Goal: Task Accomplishment & Management: Use online tool/utility

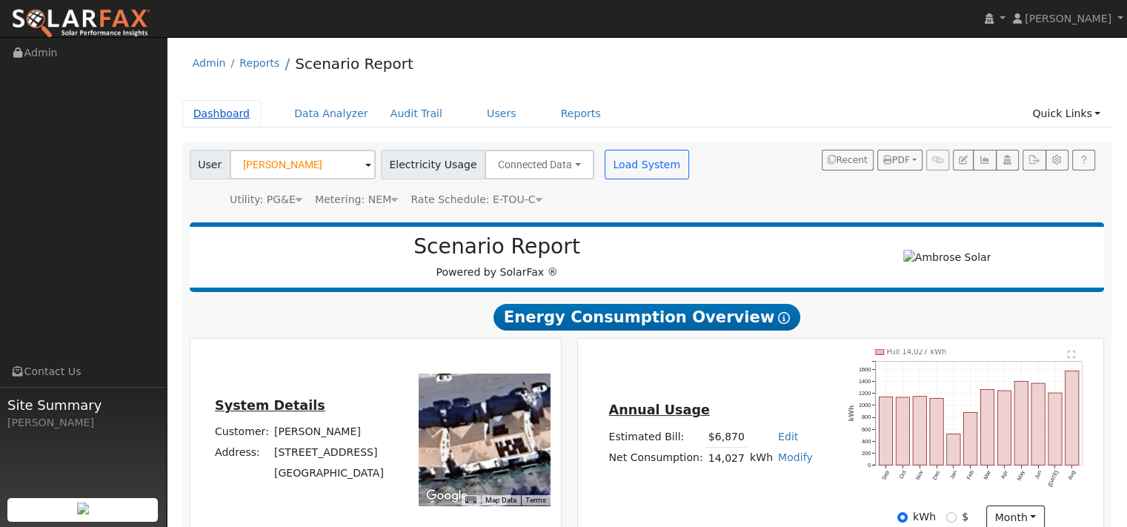
click at [213, 127] on link "Dashboard" at bounding box center [221, 113] width 79 height 27
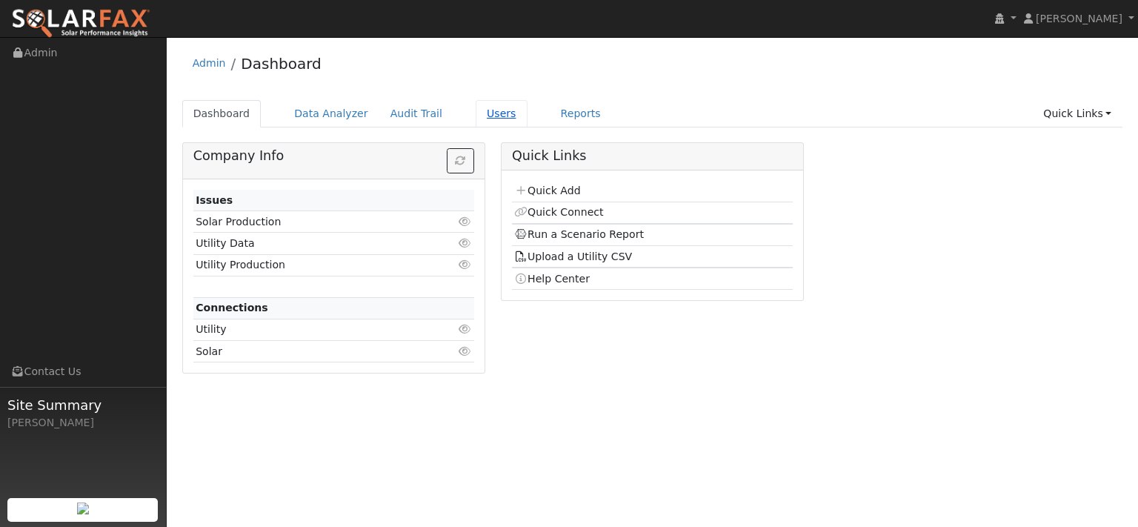
click at [528, 120] on link "Users" at bounding box center [502, 113] width 52 height 27
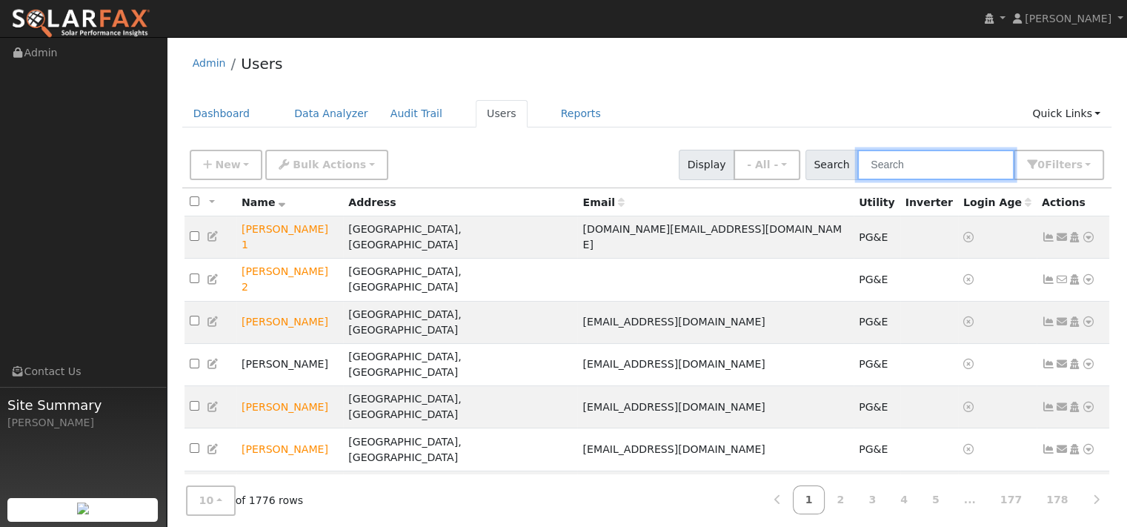
click at [869, 180] on input "text" at bounding box center [935, 165] width 157 height 30
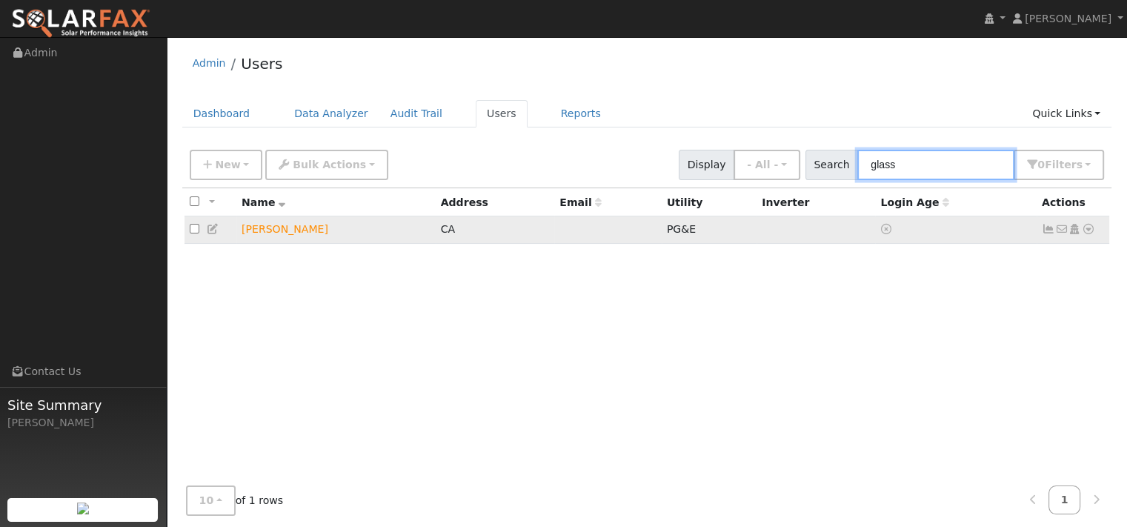
type input "glass"
click at [1082, 234] on icon at bounding box center [1088, 229] width 13 height 10
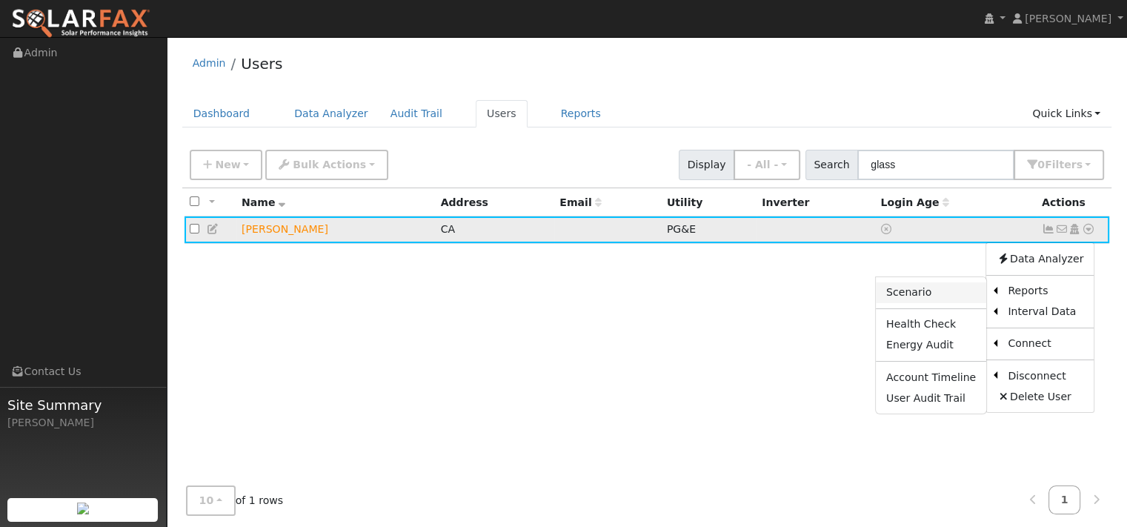
click at [876, 303] on link "Scenario" at bounding box center [931, 292] width 110 height 21
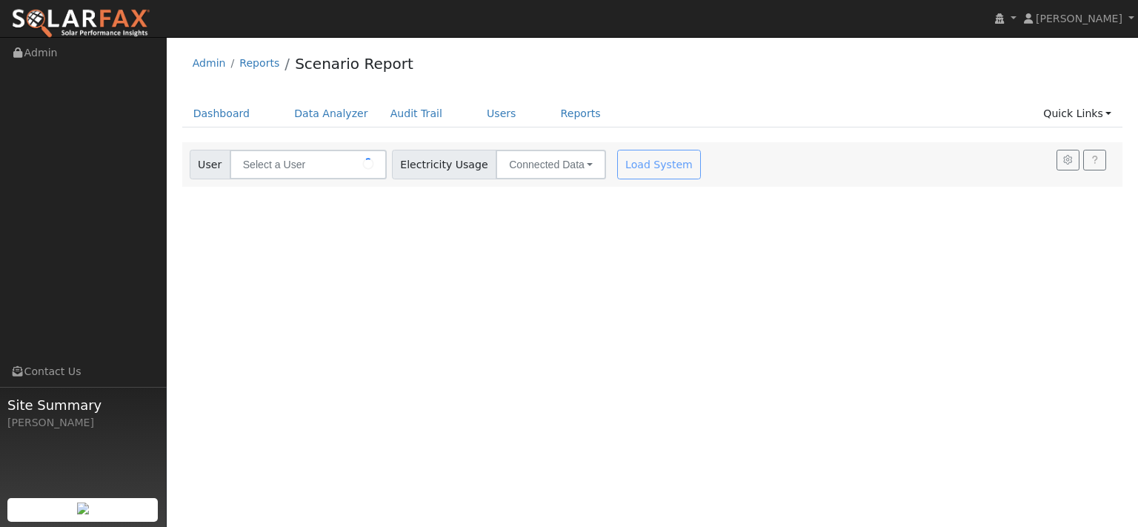
type input "[PERSON_NAME]"
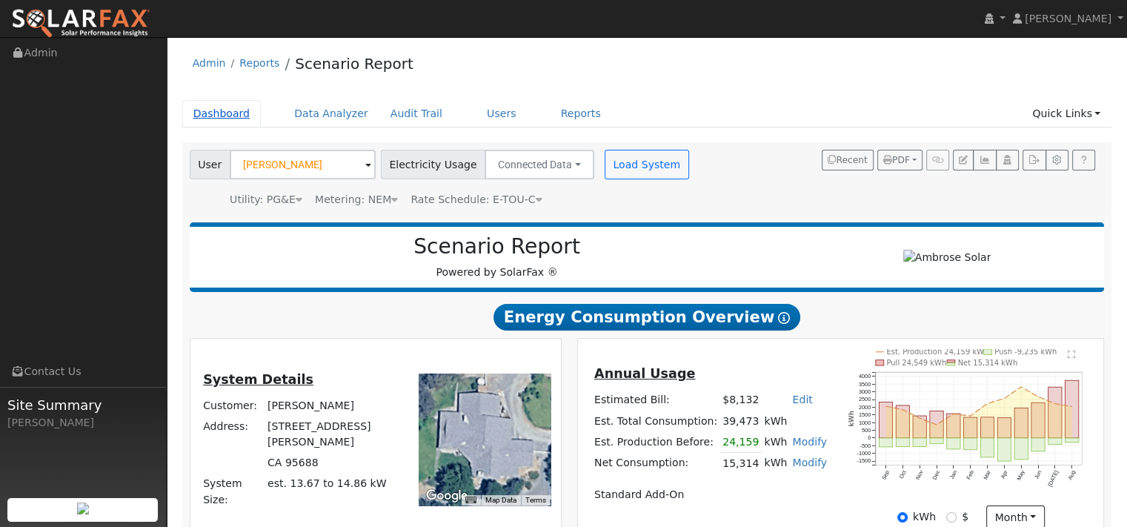
click at [214, 127] on link "Dashboard" at bounding box center [221, 113] width 79 height 27
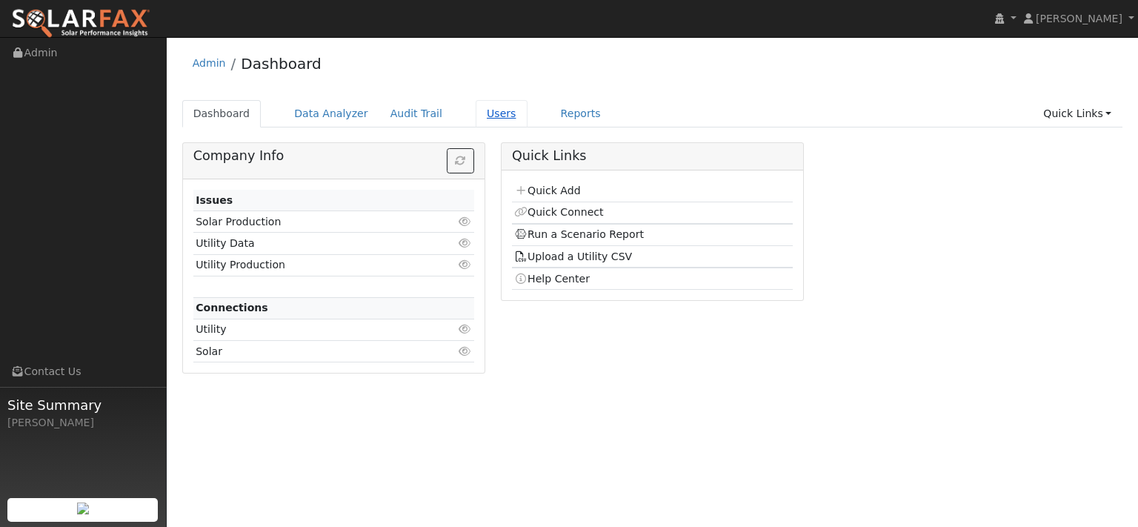
click at [526, 124] on link "Users" at bounding box center [502, 113] width 52 height 27
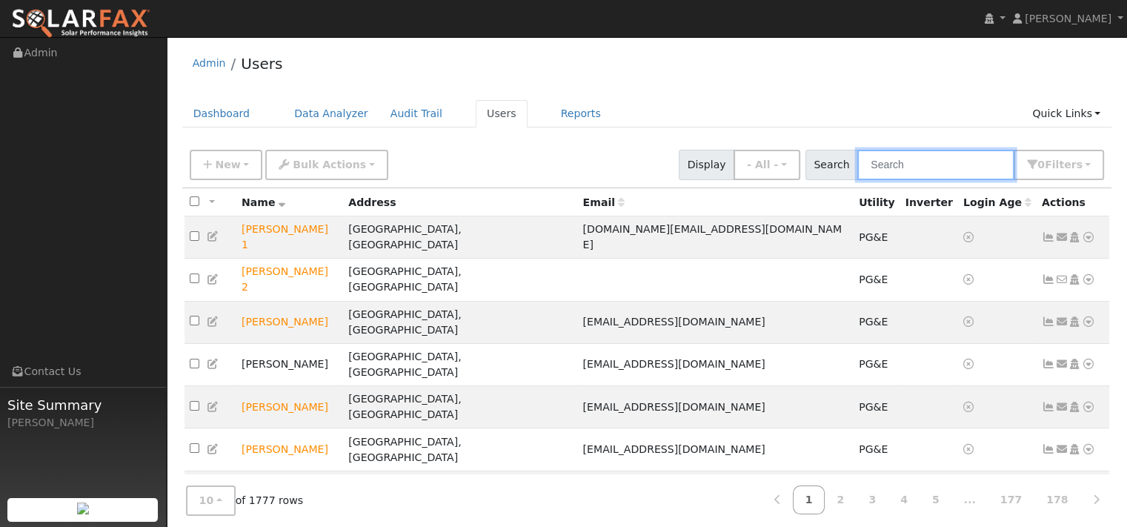
click at [857, 176] on input "text" at bounding box center [935, 165] width 157 height 30
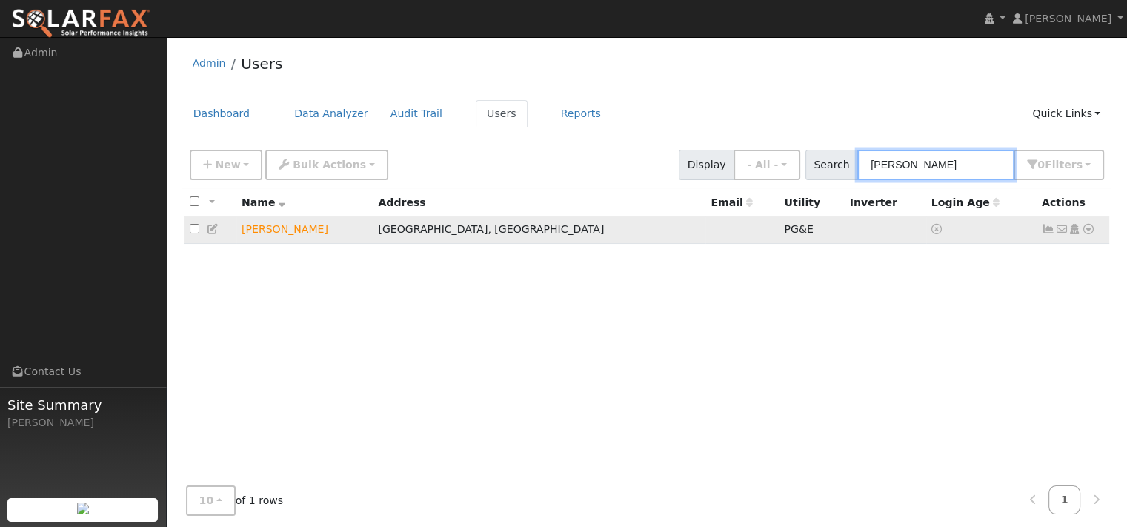
type input "hazeltine"
click at [1082, 234] on icon at bounding box center [1088, 229] width 13 height 10
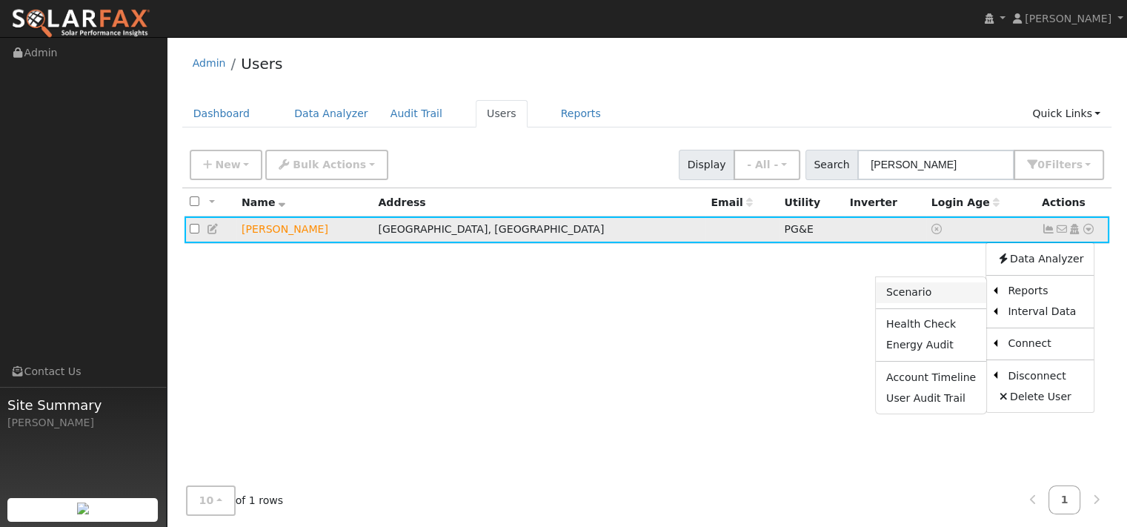
click at [887, 303] on link "Scenario" at bounding box center [931, 292] width 110 height 21
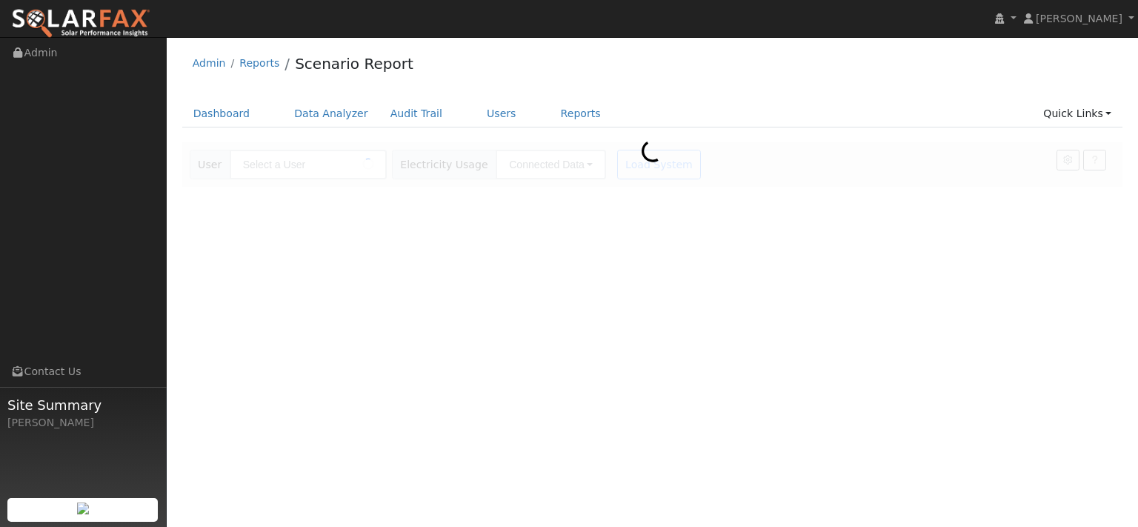
type input "[PERSON_NAME]"
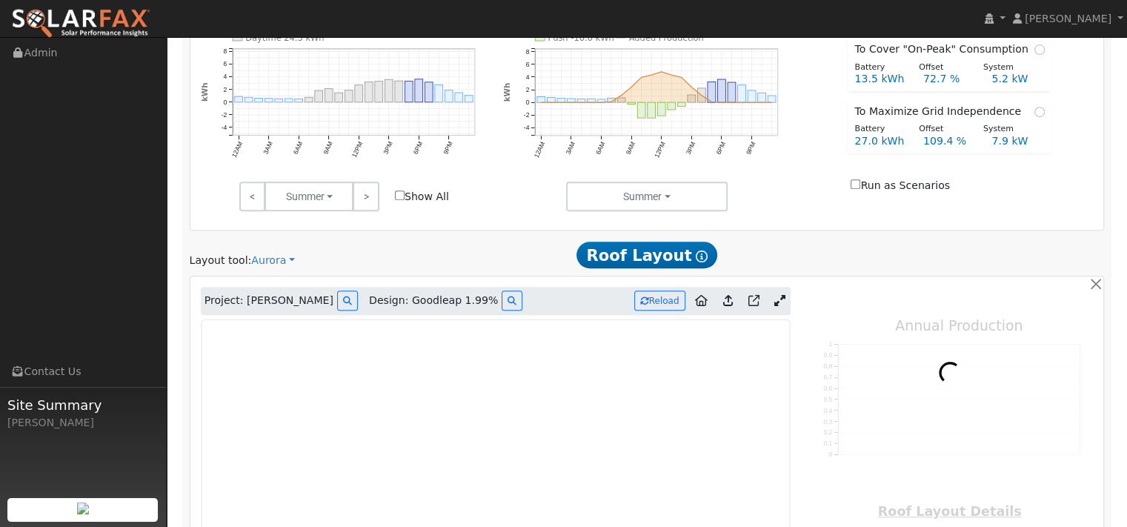
scroll to position [741, 0]
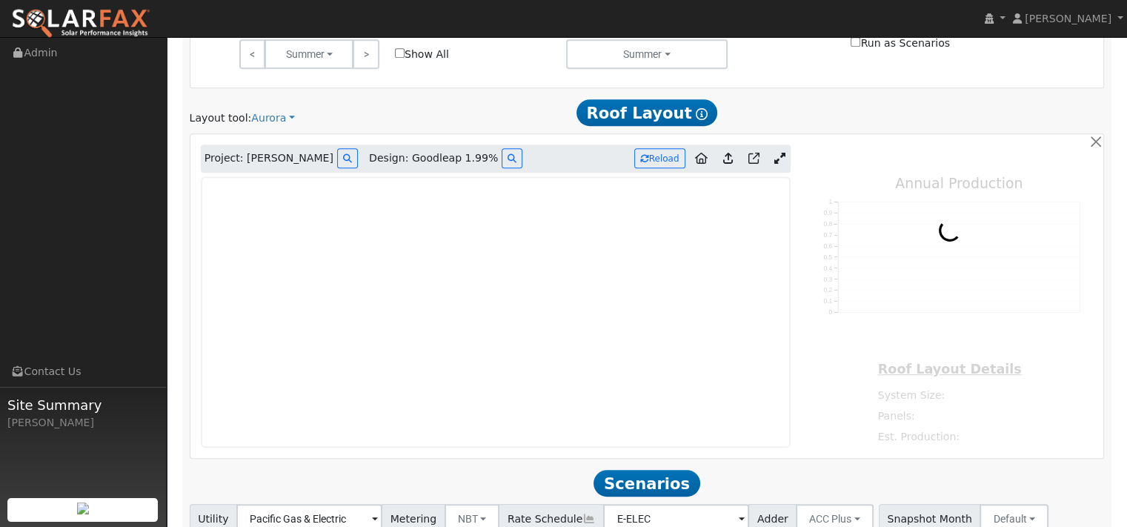
type input "16893"
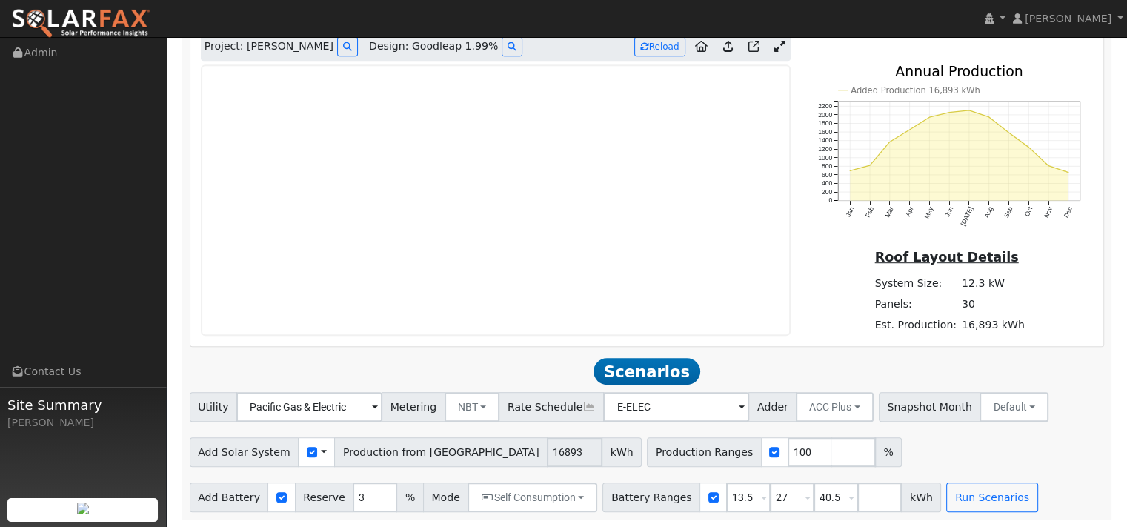
scroll to position [889, 0]
click at [783, 58] on link at bounding box center [779, 47] width 21 height 22
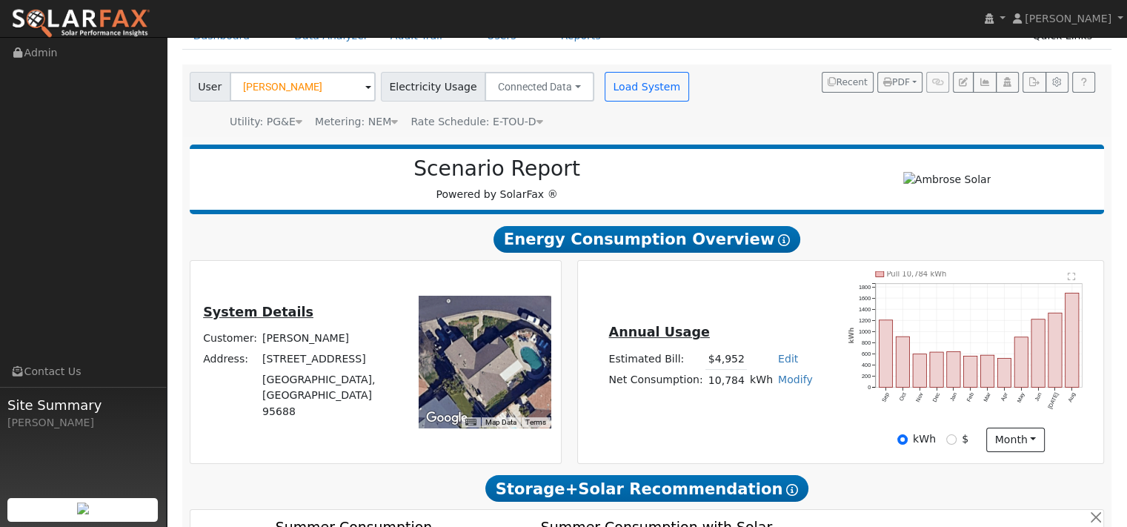
scroll to position [0, 0]
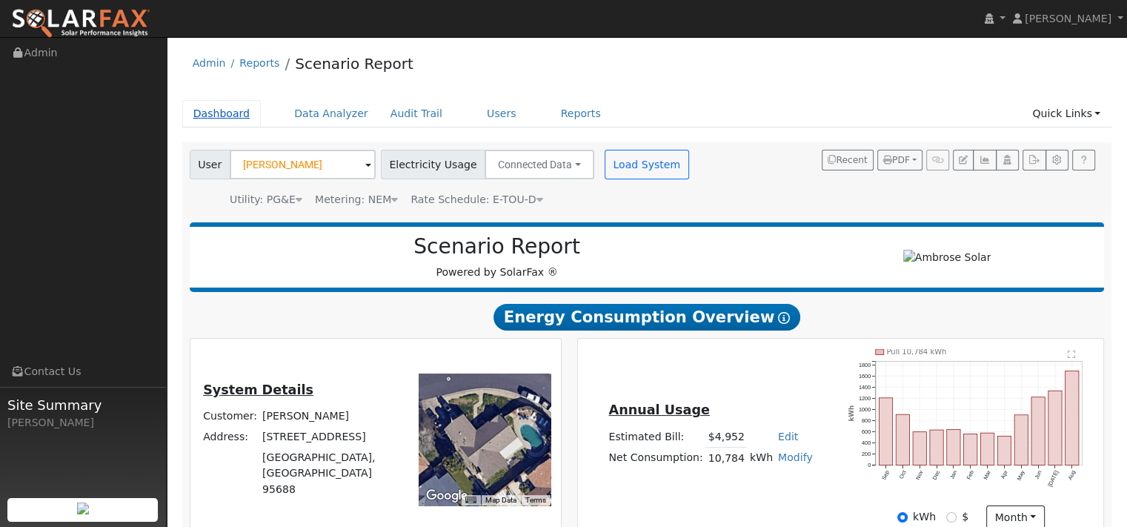
click at [245, 124] on link "Dashboard" at bounding box center [221, 113] width 79 height 27
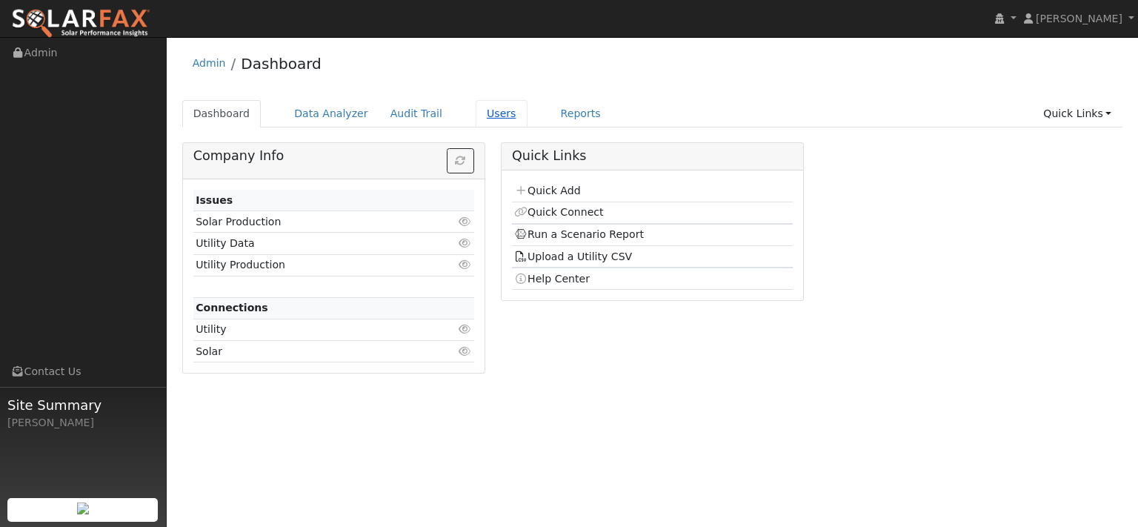
click at [528, 119] on link "Users" at bounding box center [502, 113] width 52 height 27
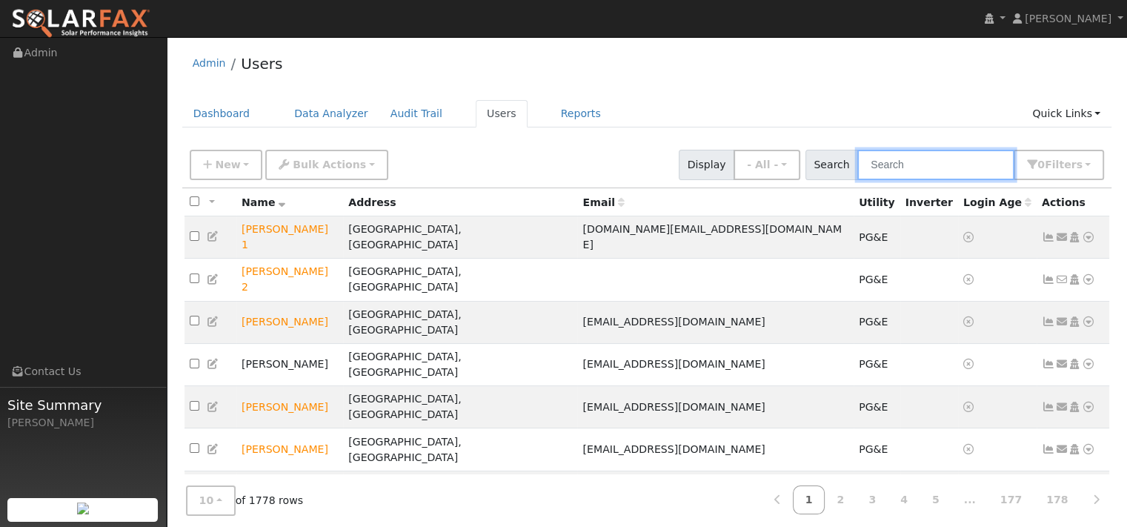
click at [861, 174] on input "text" at bounding box center [935, 165] width 157 height 30
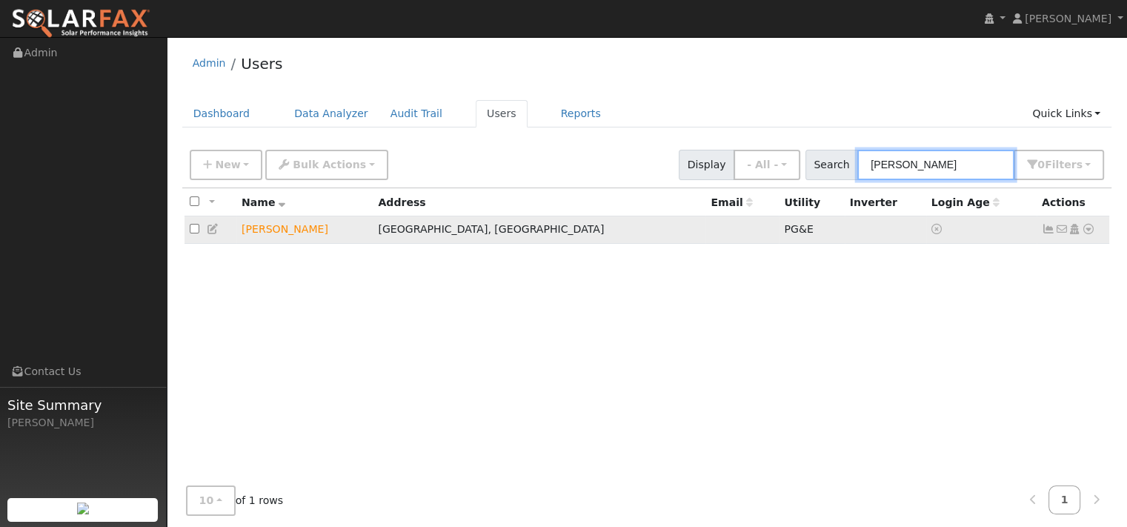
type input "cohen"
click at [1082, 234] on icon at bounding box center [1088, 229] width 13 height 10
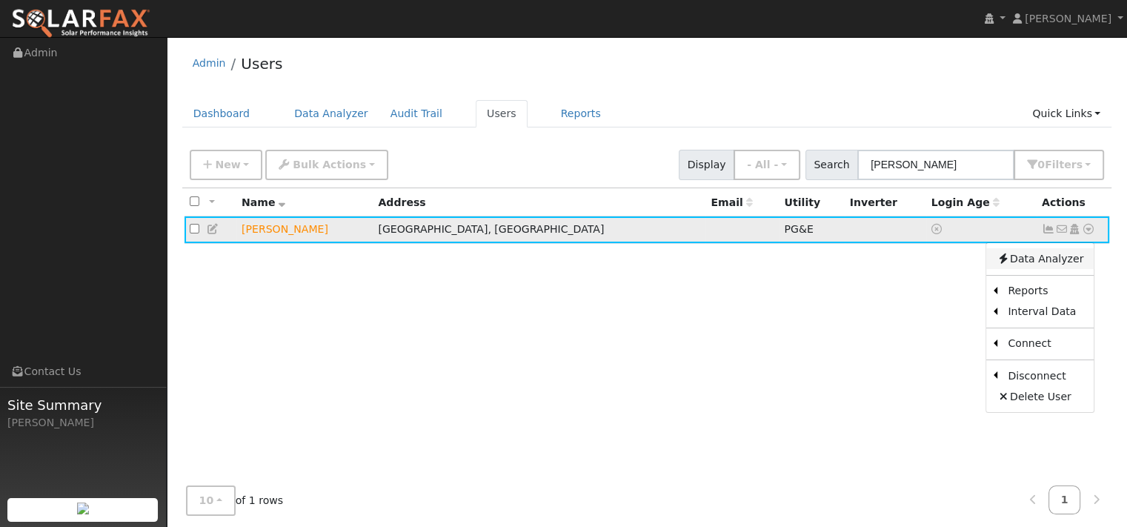
click at [1044, 269] on link "Data Analyzer" at bounding box center [1039, 258] width 107 height 21
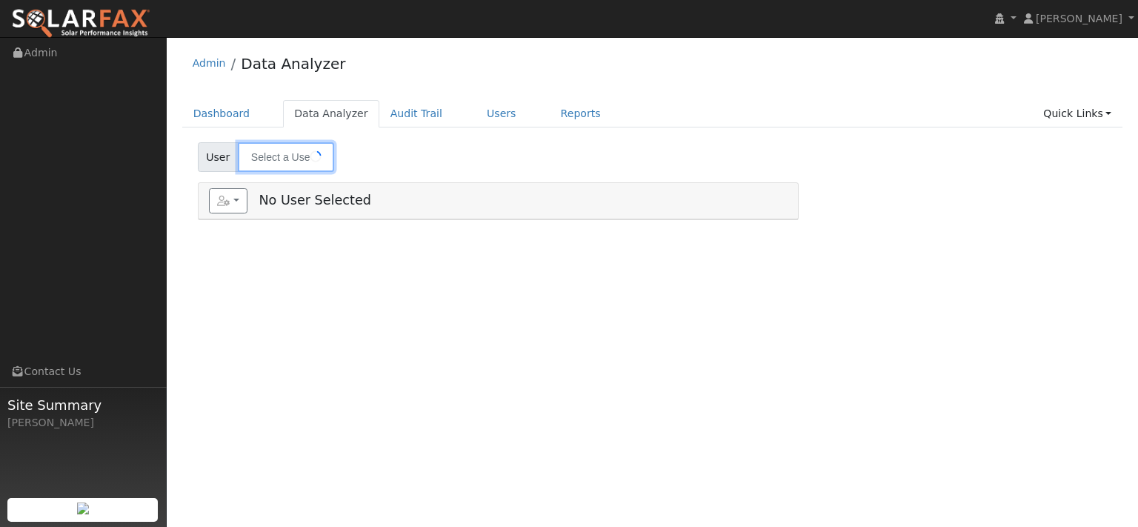
type input "[PERSON_NAME]"
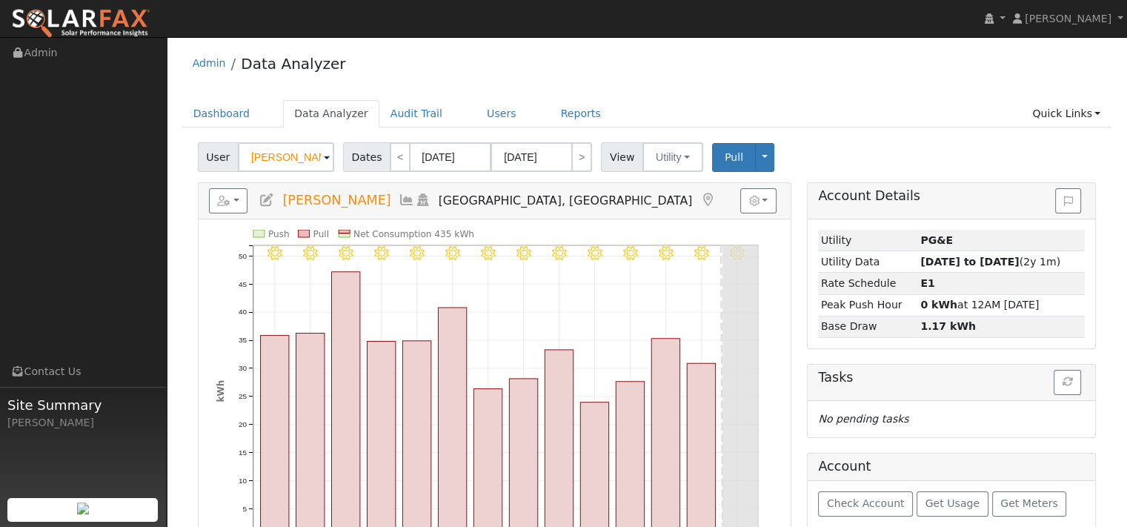
click at [205, 219] on div "Reports Scenario Health Check Energy Audit Account Timeline User Audit Trail In…" at bounding box center [495, 201] width 592 height 36
click at [230, 206] on icon "button" at bounding box center [223, 201] width 13 height 10
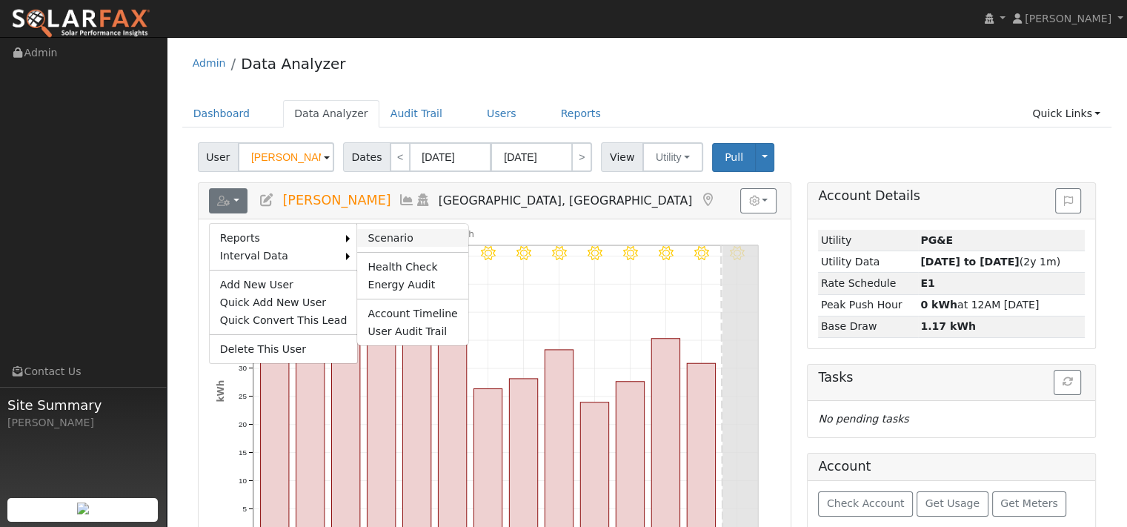
click at [439, 247] on link "Scenario" at bounding box center [412, 238] width 110 height 18
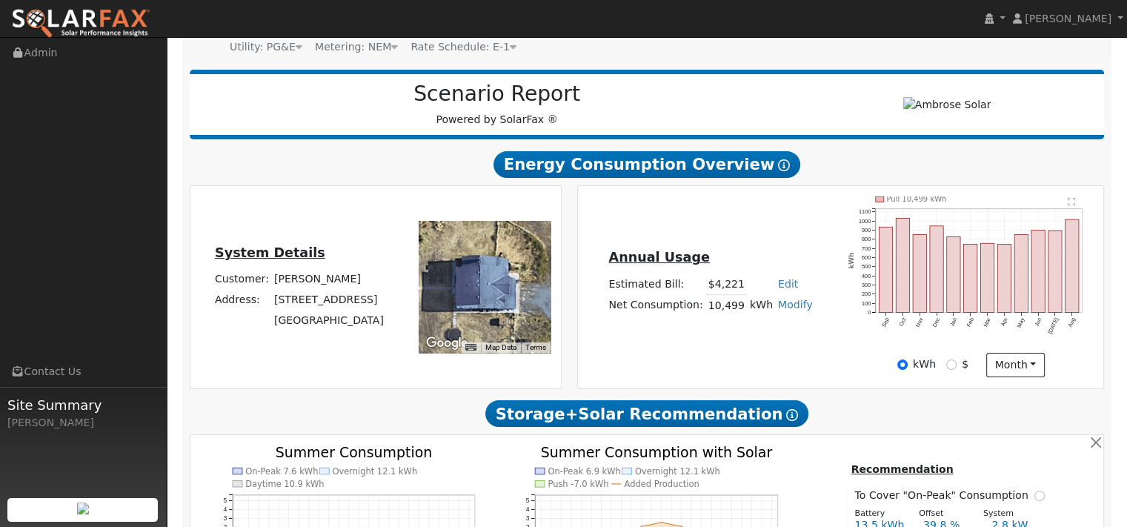
scroll to position [178, 0]
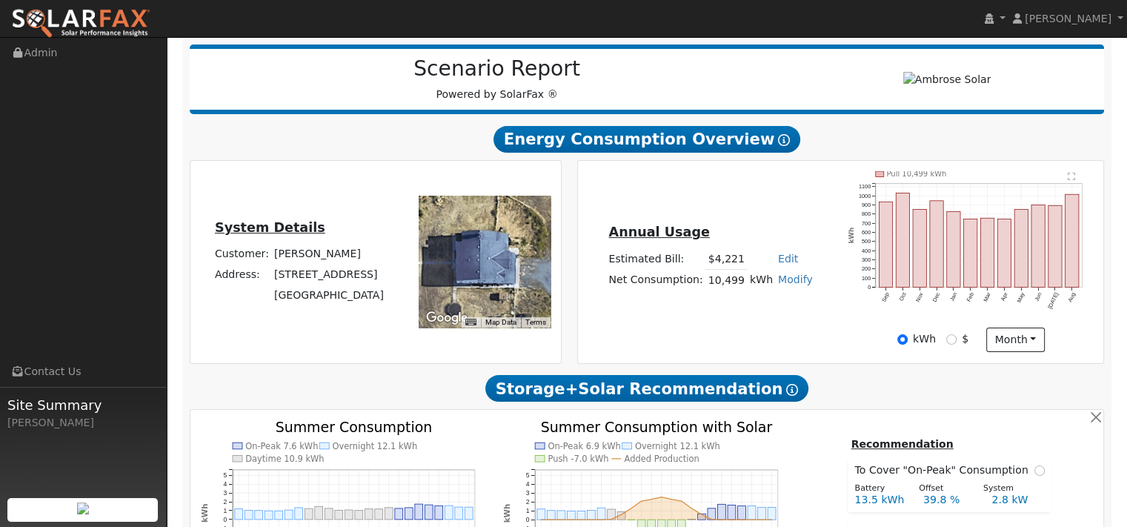
type input "18072"
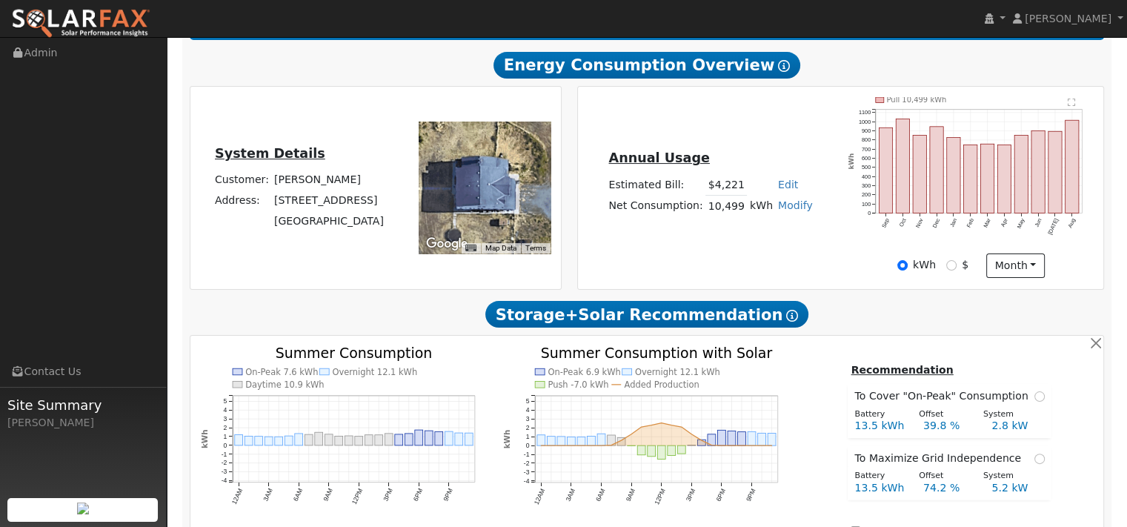
scroll to position [0, 0]
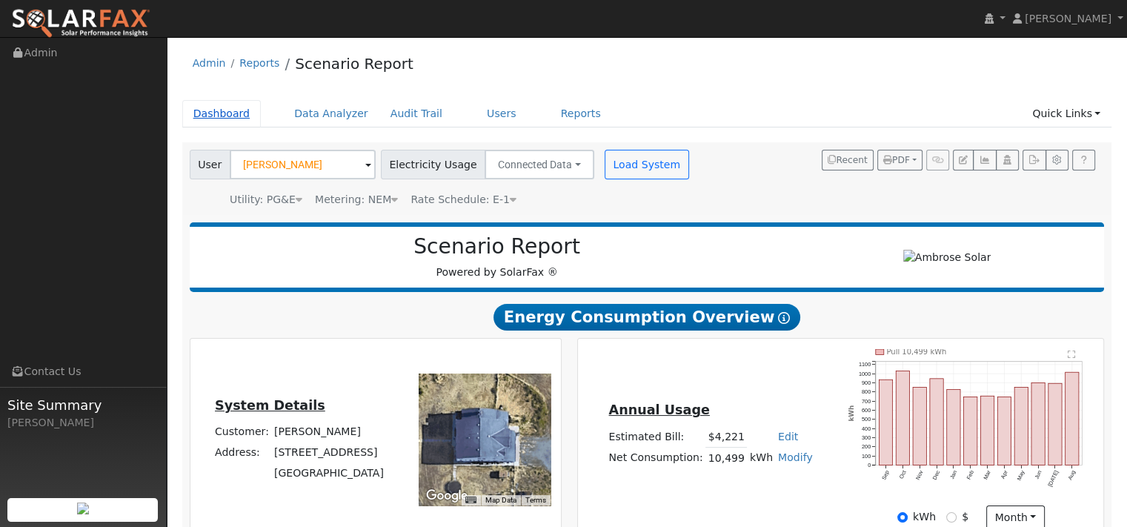
click at [230, 127] on link "Dashboard" at bounding box center [221, 113] width 79 height 27
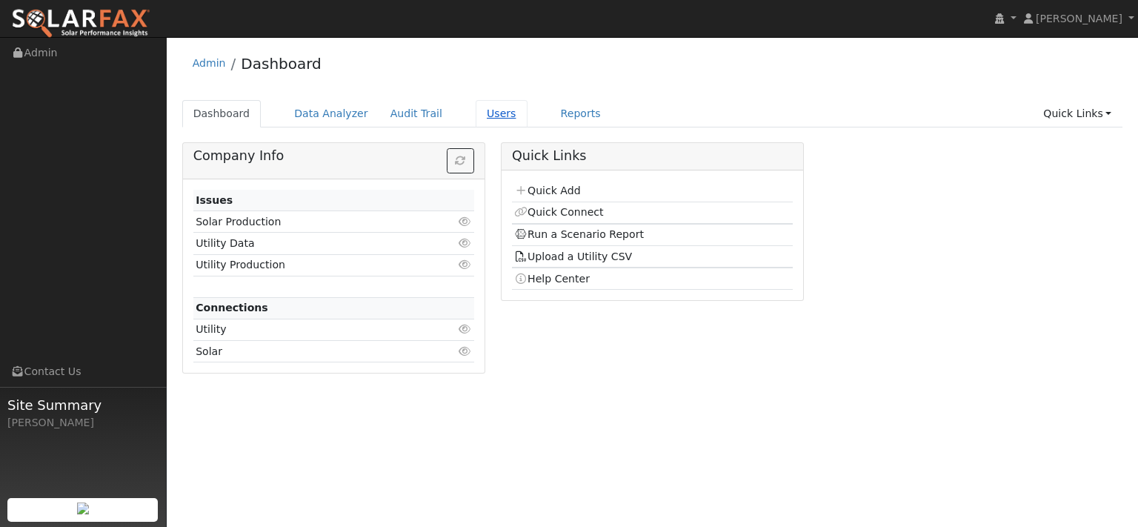
click at [528, 127] on link "Users" at bounding box center [502, 113] width 52 height 27
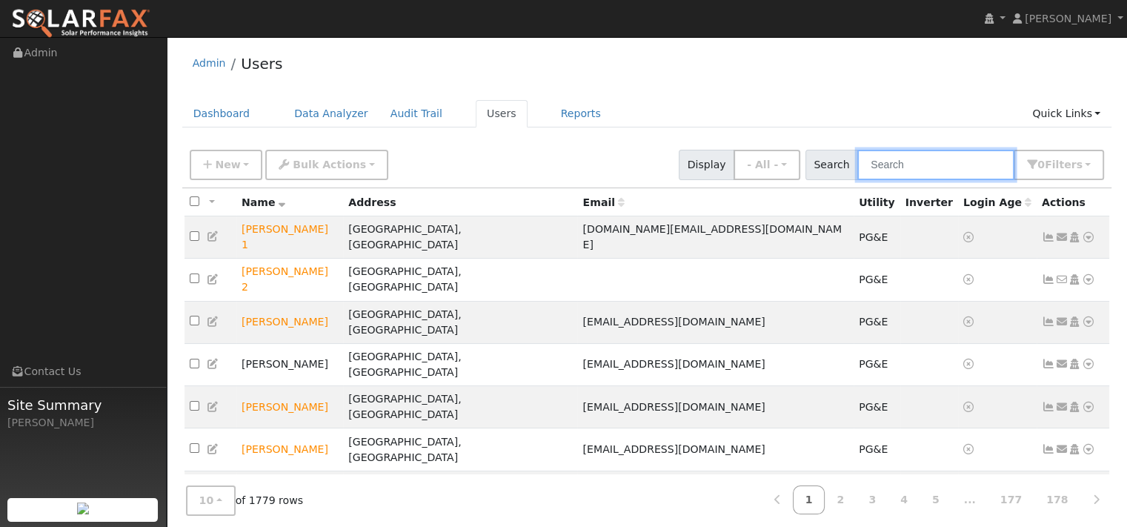
click at [871, 176] on input "text" at bounding box center [935, 165] width 157 height 30
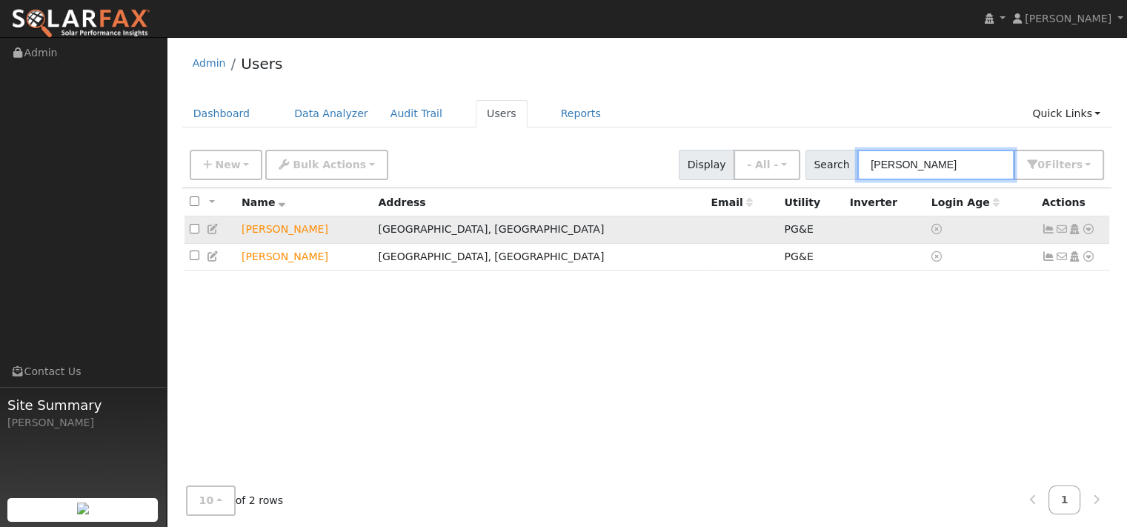
type input "[PERSON_NAME]"
click at [1085, 234] on icon at bounding box center [1088, 229] width 13 height 10
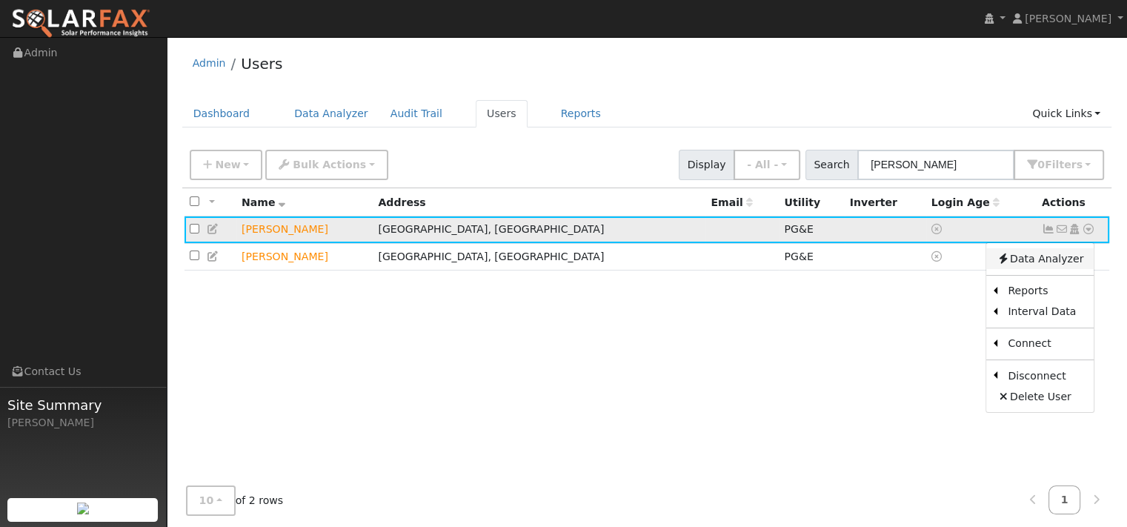
click at [1031, 269] on link "Data Analyzer" at bounding box center [1039, 258] width 107 height 21
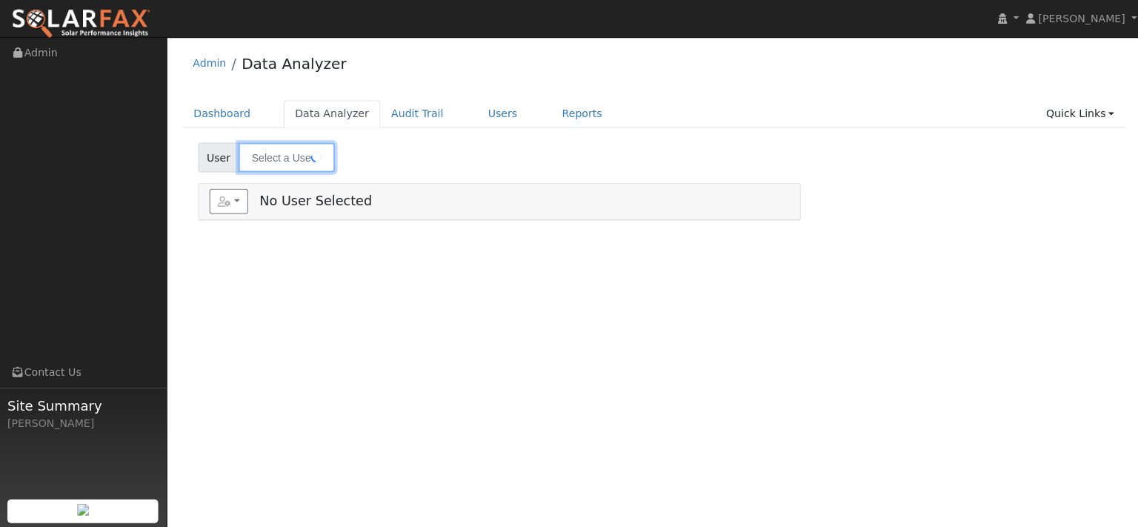
type input "[PERSON_NAME]"
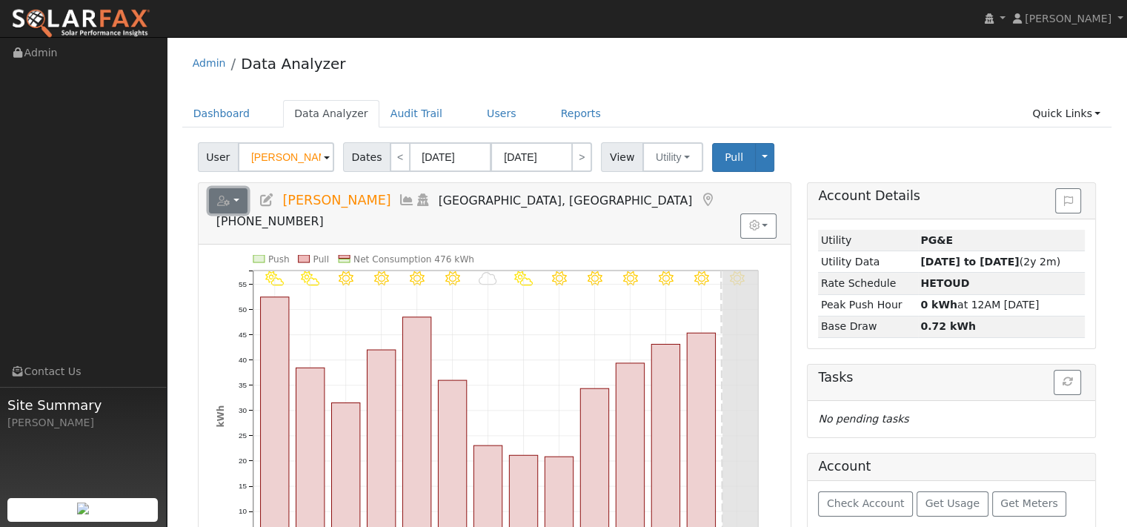
click at [248, 213] on button "button" at bounding box center [228, 200] width 39 height 25
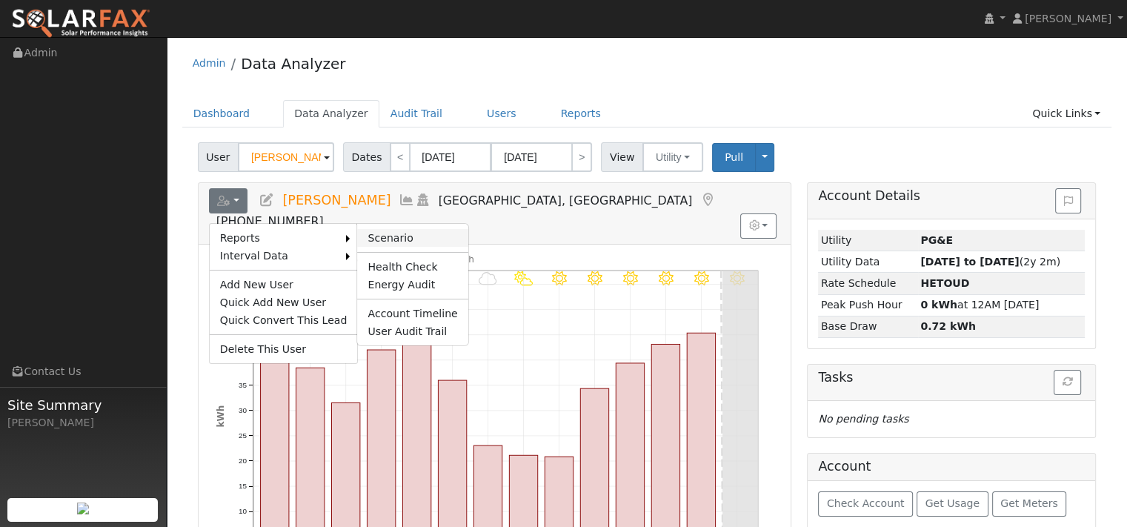
click at [418, 247] on link "Scenario" at bounding box center [412, 238] width 110 height 18
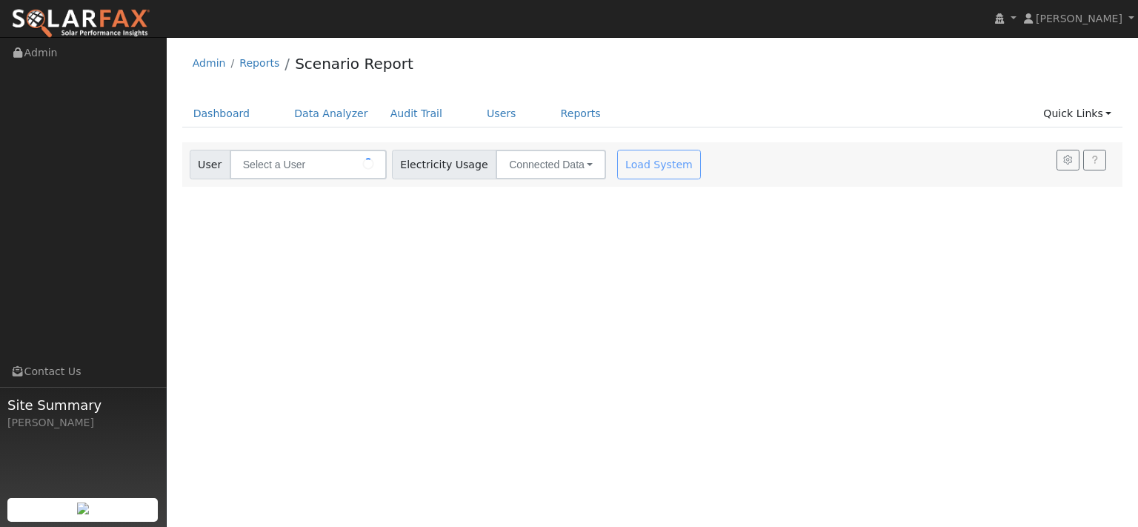
type input "[PERSON_NAME]"
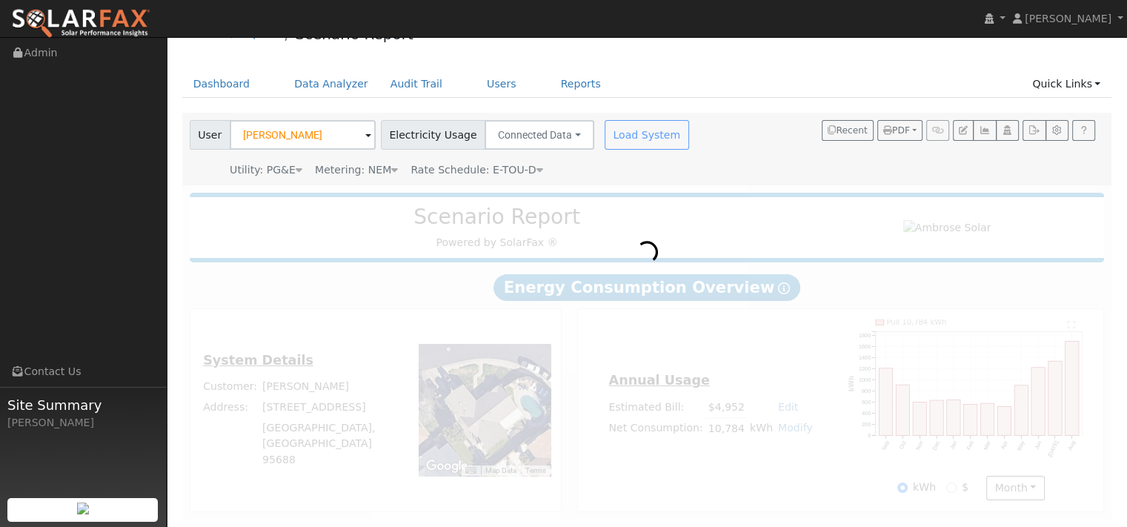
scroll to position [104, 0]
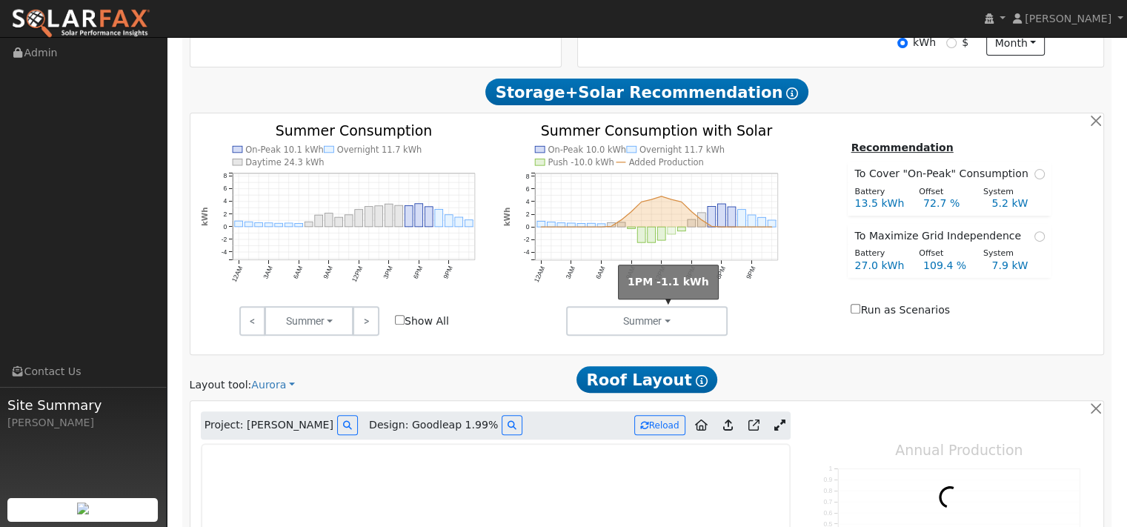
type input "17424"
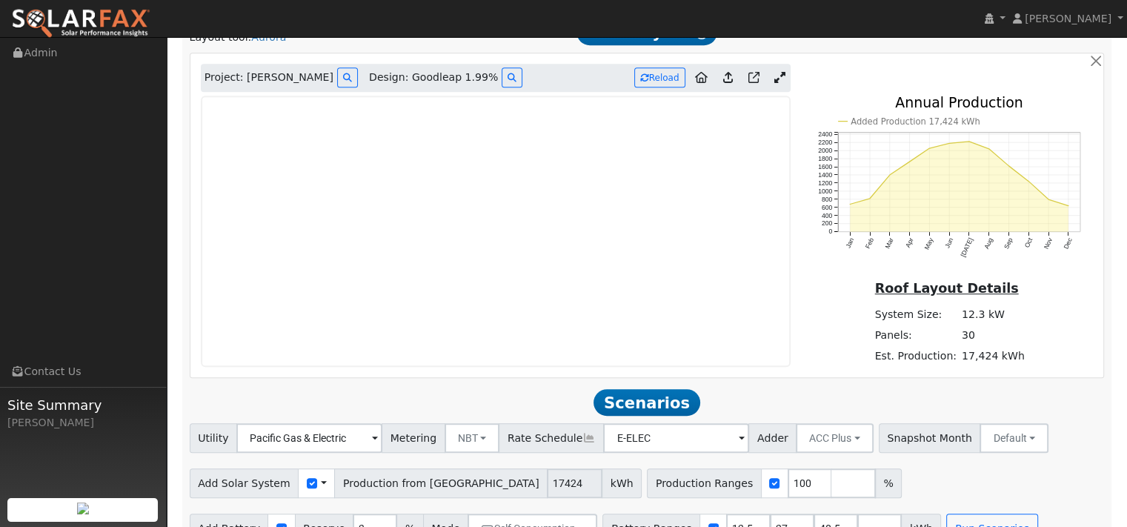
scroll to position [845, 0]
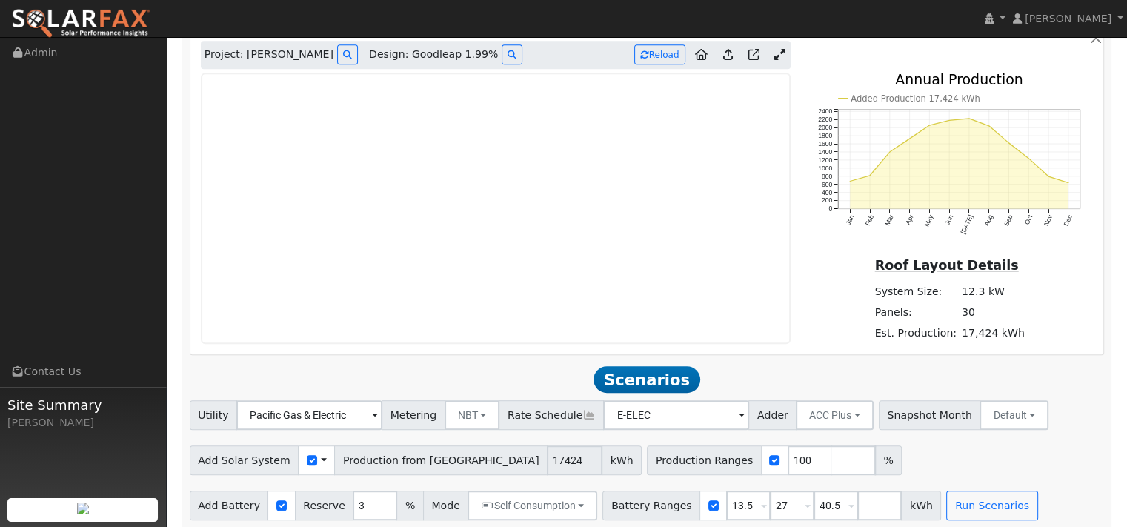
click at [774, 60] on icon at bounding box center [779, 54] width 11 height 11
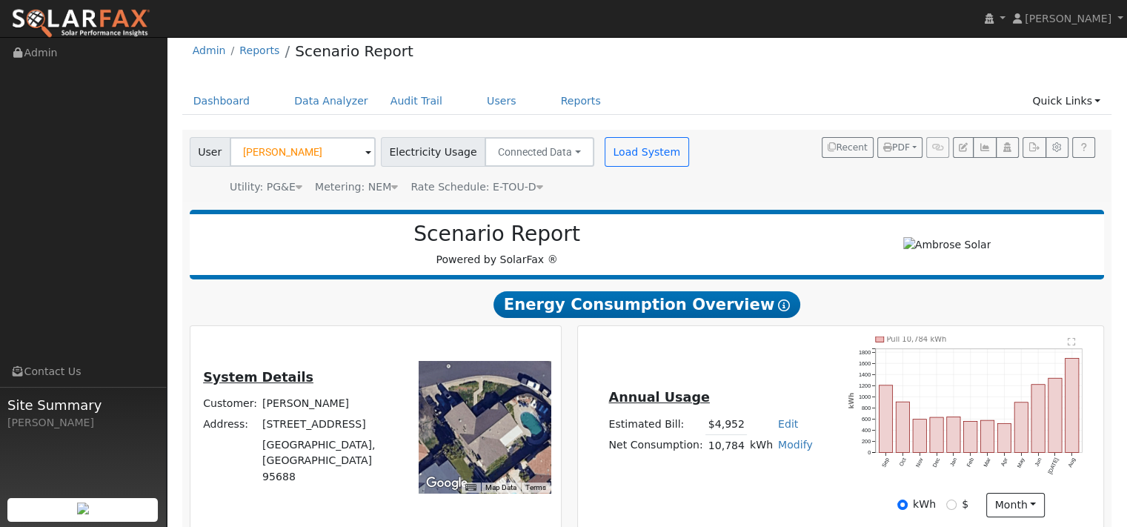
scroll to position [0, 0]
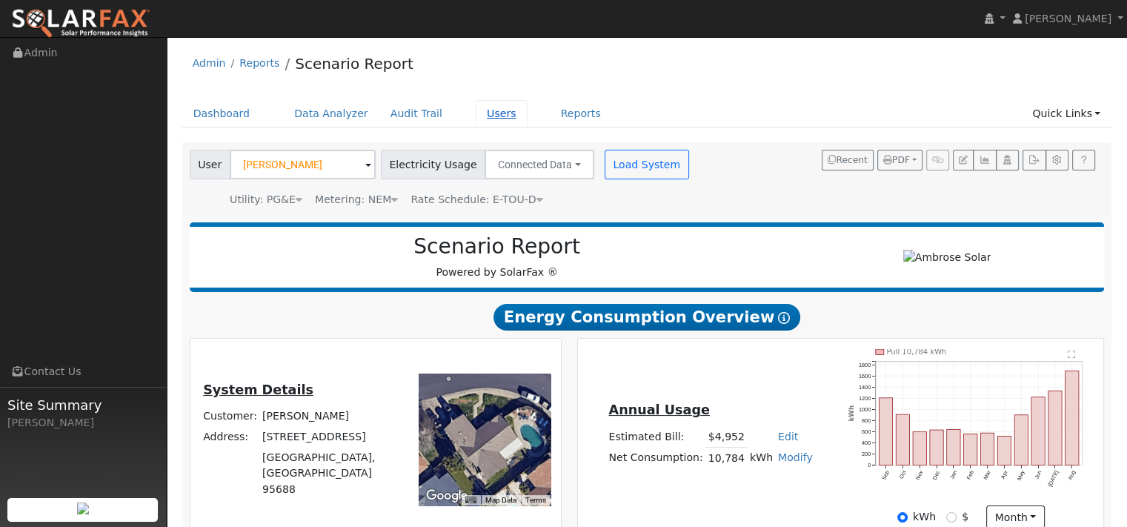
click at [528, 116] on link "Users" at bounding box center [502, 113] width 52 height 27
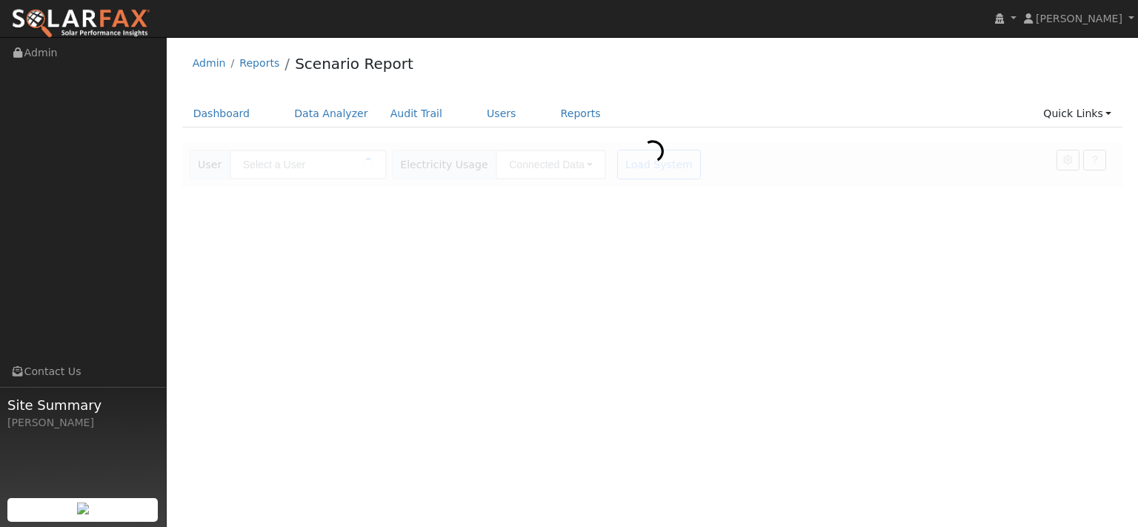
type input "[PERSON_NAME]"
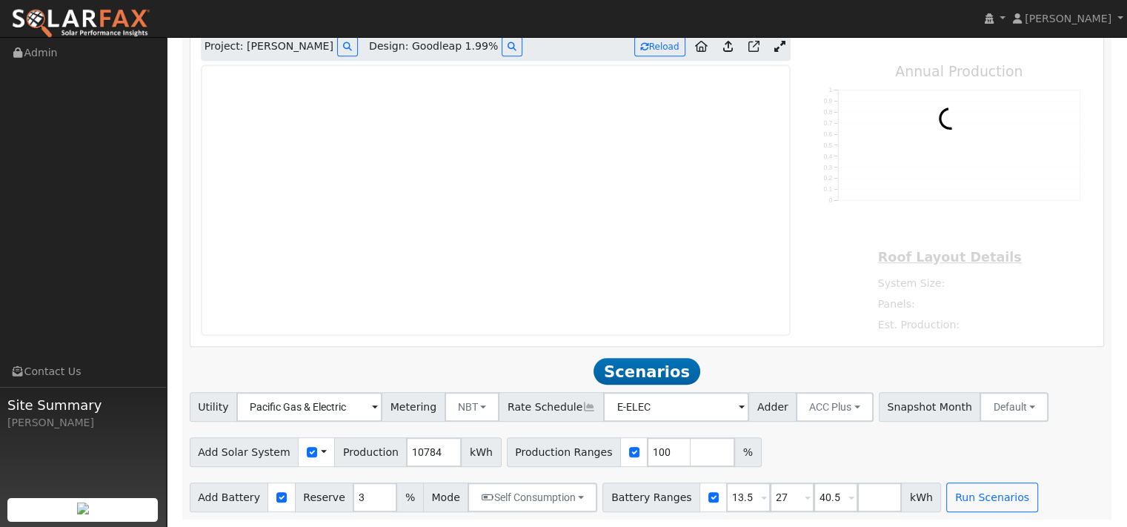
scroll to position [889, 0]
type input "17424"
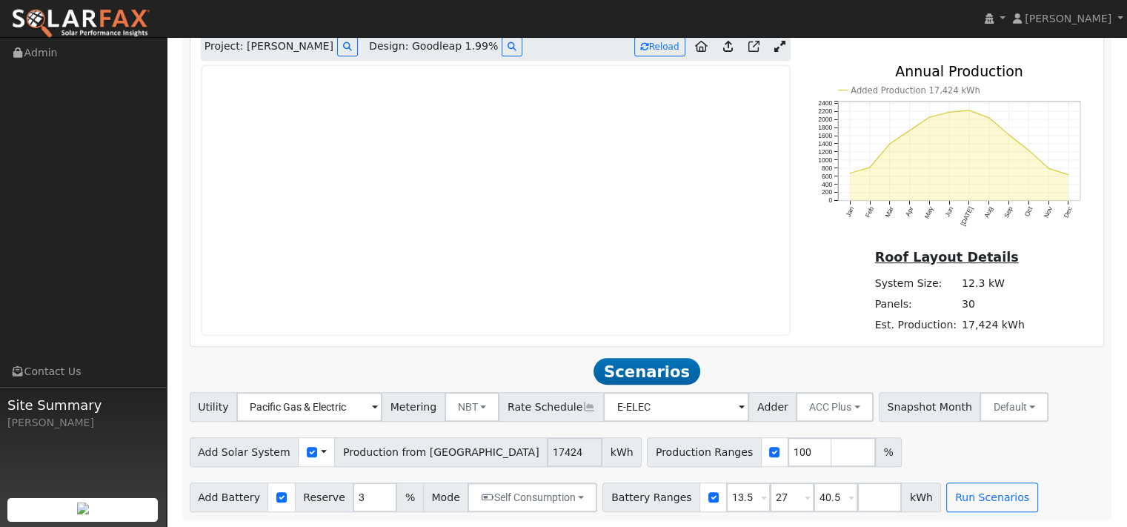
click at [774, 52] on icon at bounding box center [779, 46] width 11 height 11
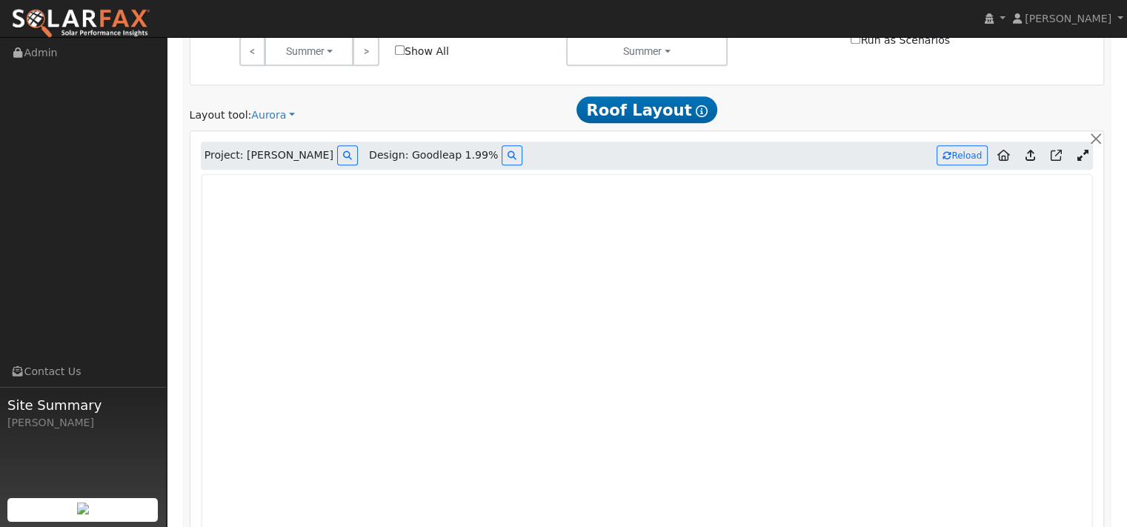
scroll to position [818, 0]
